Goal: Task Accomplishment & Management: Use online tool/utility

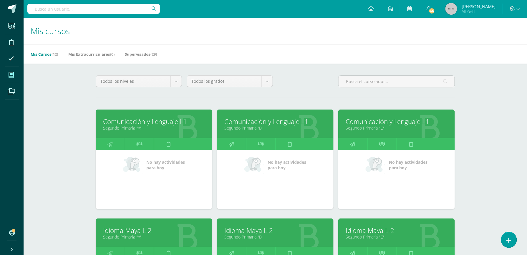
click at [253, 46] on div "Mis Cursos (12) Mis Extracurriculares (0) Supervisados (29)" at bounding box center [283, 53] width 518 height 19
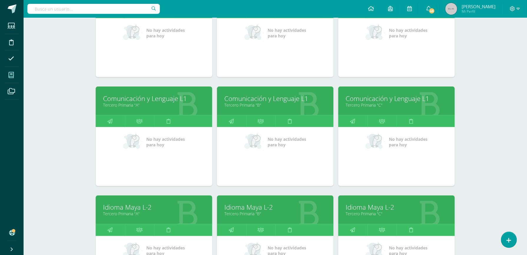
scroll to position [329, 0]
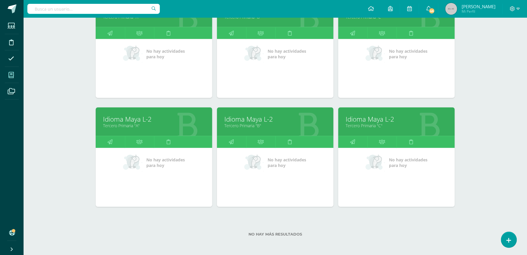
click at [376, 126] on link "Tercero Primaria "C"" at bounding box center [397, 126] width 102 height 6
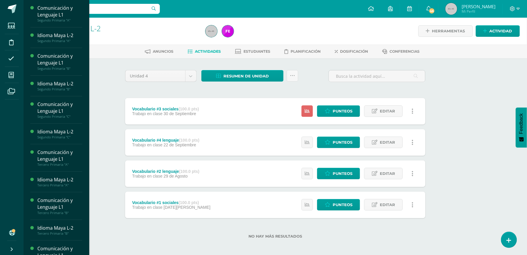
scroll to position [34, 0]
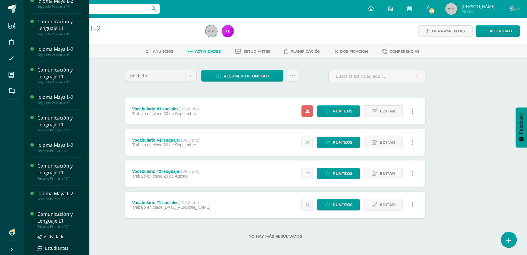
click at [59, 219] on div "Comunicación y Lenguaje L1" at bounding box center [59, 218] width 45 height 14
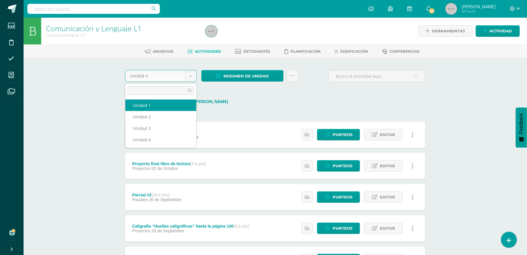
select select "Unidad 1"
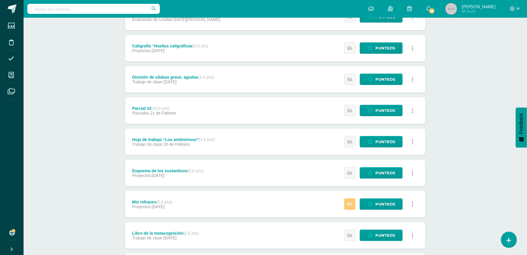
scroll to position [126, 0]
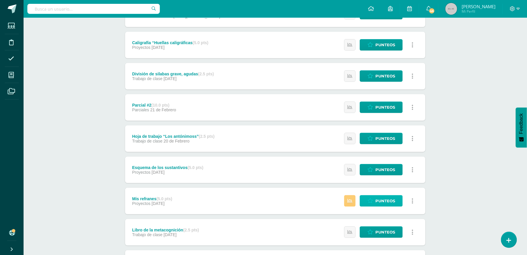
click at [369, 201] on icon at bounding box center [370, 200] width 6 height 5
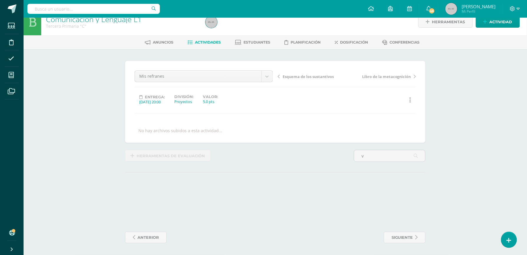
scroll to position [9, 0]
type input "v"
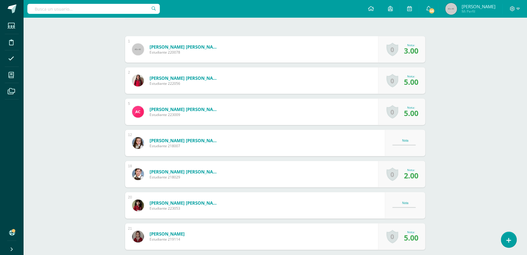
scroll to position [163, 0]
click at [490, 104] on div "Comunicación y Lenguaje L1 Tercero Primaria "C" Herramientas Detalle de asisten…" at bounding box center [275, 86] width 503 height 462
click at [495, 50] on div "Comunicación y Lenguaje L1 Tercero Primaria "C" Herramientas Detalle de asisten…" at bounding box center [275, 86] width 503 height 462
